Goal: Task Accomplishment & Management: Use online tool/utility

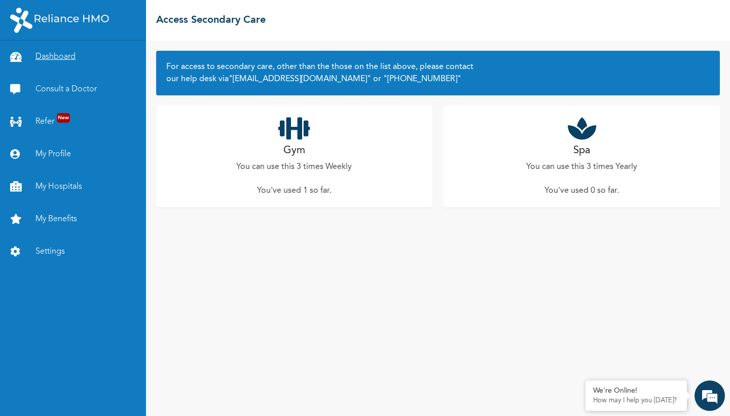
click at [57, 62] on link "Dashboard" at bounding box center [73, 57] width 146 height 32
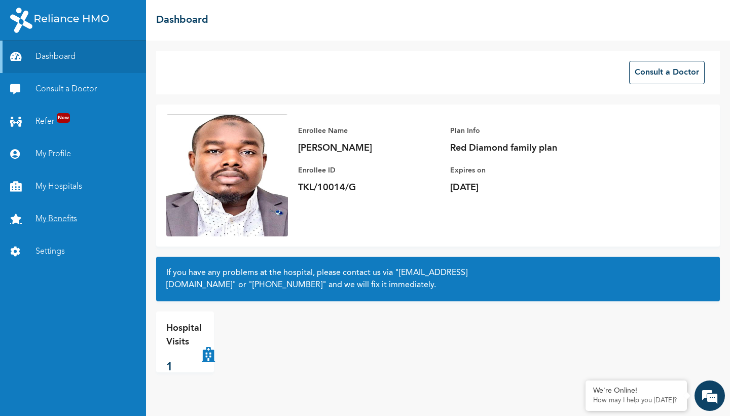
click at [69, 222] on link "My Benefits" at bounding box center [73, 219] width 146 height 32
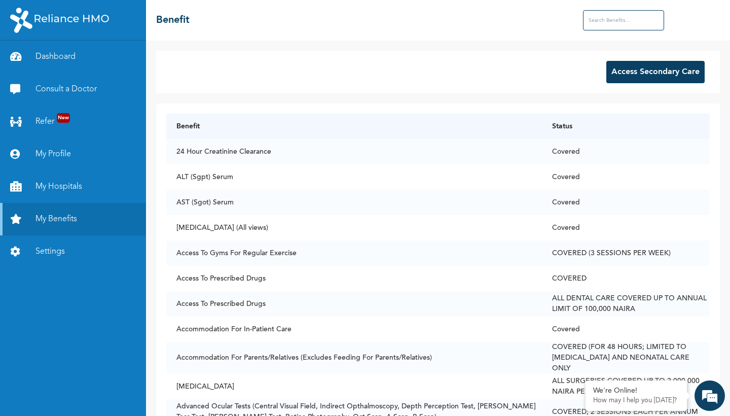
click at [657, 76] on button "Access Secondary Care" at bounding box center [656, 72] width 98 height 22
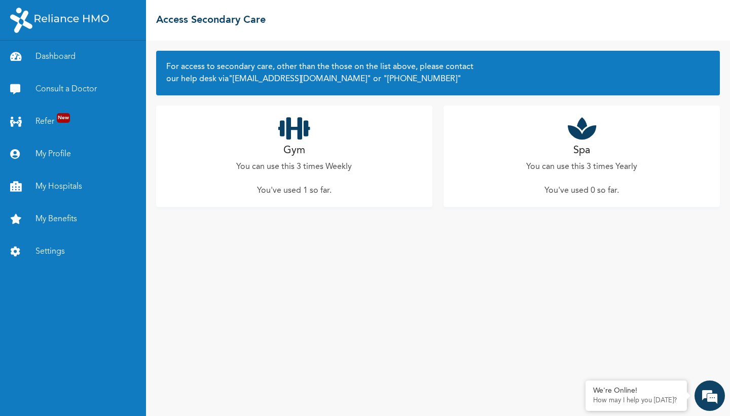
click at [302, 132] on icon at bounding box center [294, 128] width 32 height 25
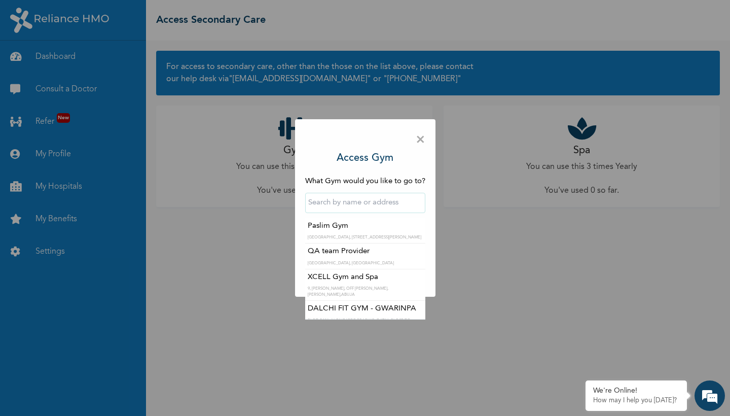
click at [353, 195] on input "text" at bounding box center [365, 203] width 120 height 20
type input "XCELL Gym and Spa"
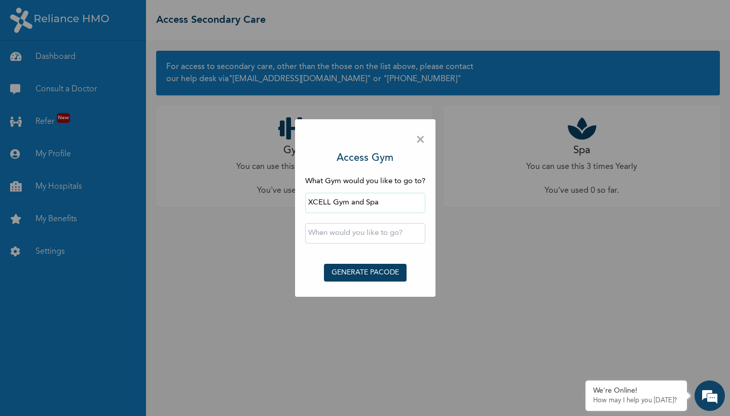
click at [354, 276] on button "GENERATE PACODE" at bounding box center [365, 273] width 83 height 18
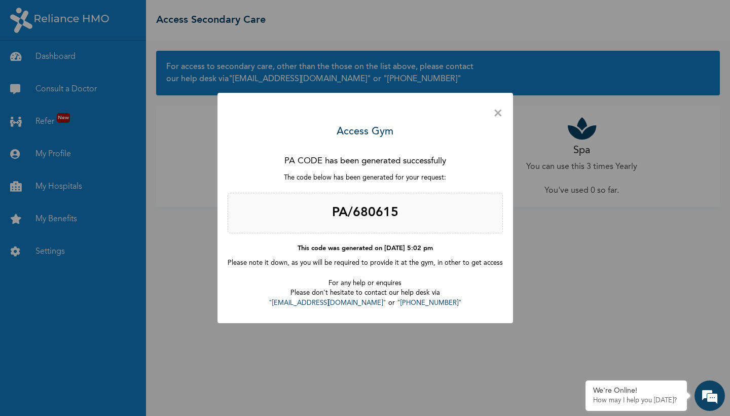
click at [498, 110] on span "×" at bounding box center [499, 113] width 10 height 21
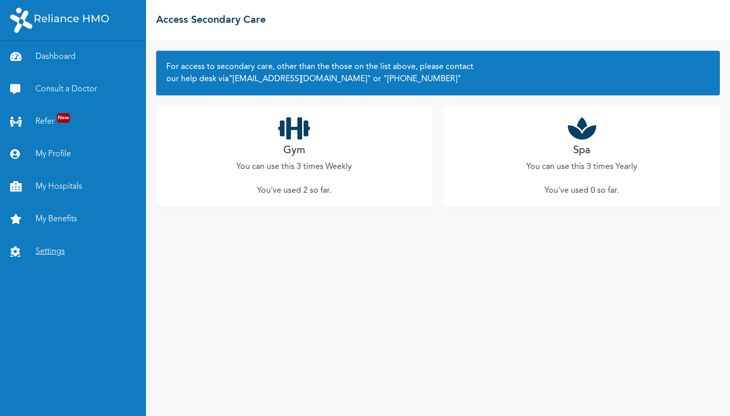
click at [41, 253] on link "Settings" at bounding box center [73, 251] width 146 height 32
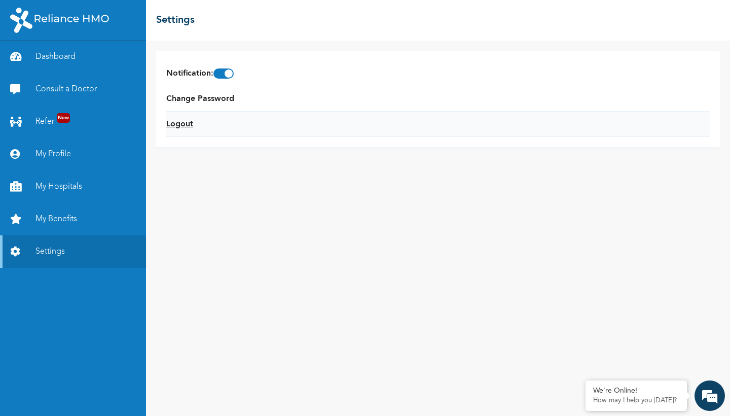
click at [190, 124] on link "Logout" at bounding box center [179, 124] width 27 height 12
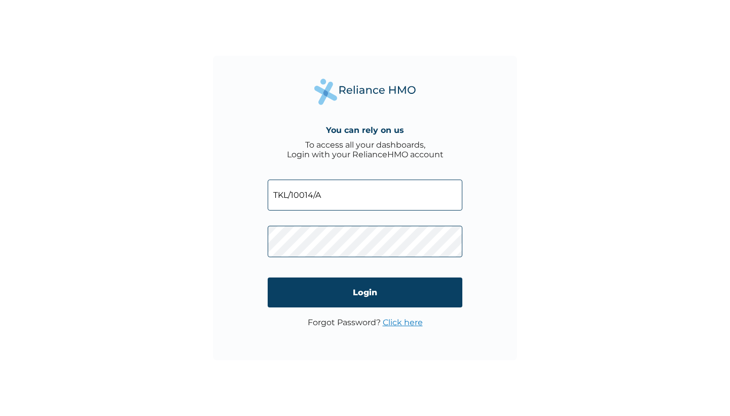
type input "TKL/10014/A"
click at [365, 292] on input "Login" at bounding box center [365, 292] width 195 height 30
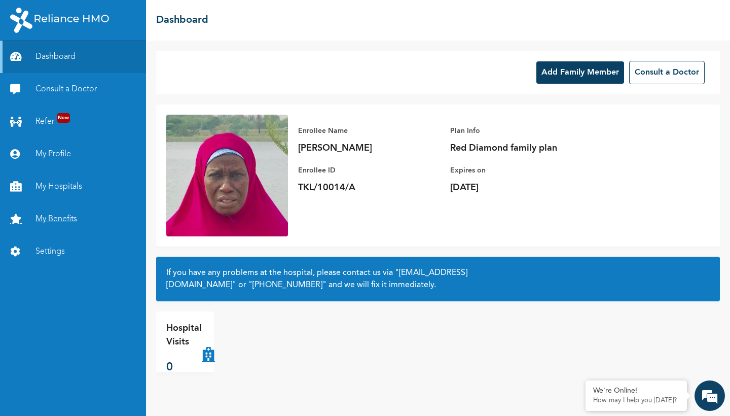
click at [46, 220] on link "My Benefits" at bounding box center [73, 219] width 146 height 32
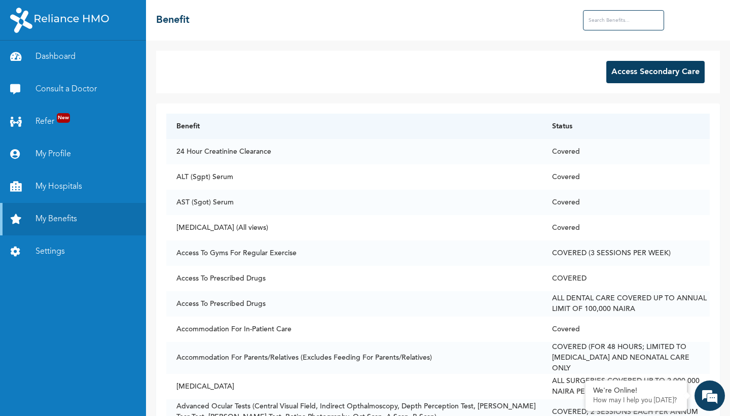
click at [634, 74] on button "Access Secondary Care" at bounding box center [656, 72] width 98 height 22
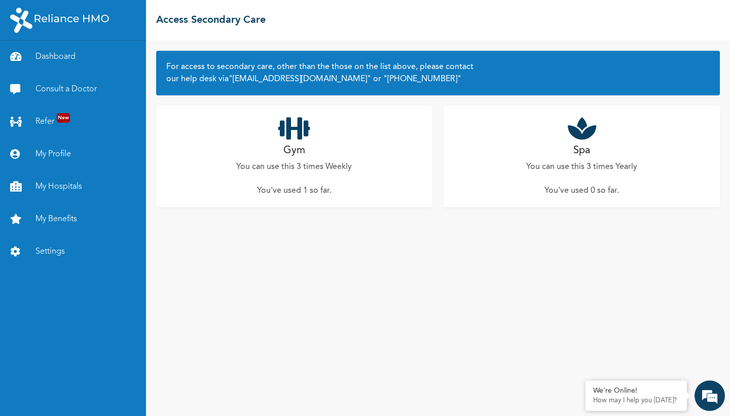
click at [304, 128] on icon at bounding box center [294, 128] width 32 height 25
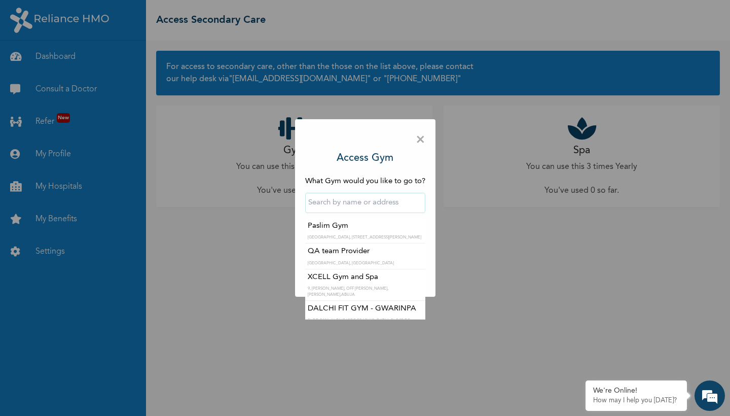
click at [353, 202] on input "text" at bounding box center [365, 203] width 120 height 20
type input "XCELL Gym and Spa"
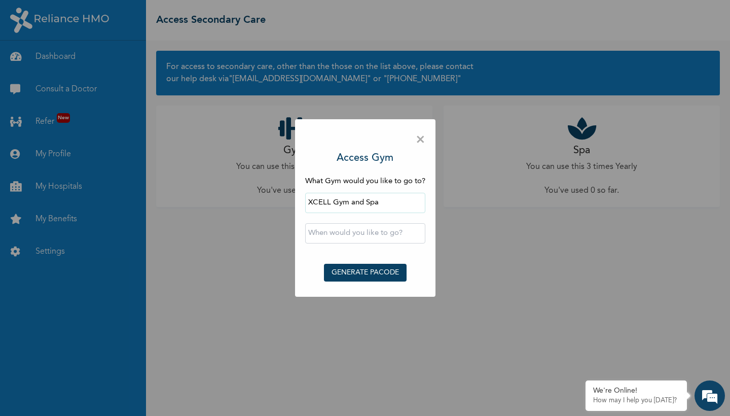
click at [352, 269] on button "GENERATE PACODE" at bounding box center [365, 273] width 83 height 18
